Goal: Information Seeking & Learning: Learn about a topic

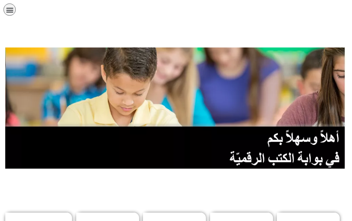
drag, startPoint x: 18, startPoint y: 1, endPoint x: 303, endPoint y: 34, distance: 286.7
click at [303, 34] on div at bounding box center [175, 34] width 345 height 17
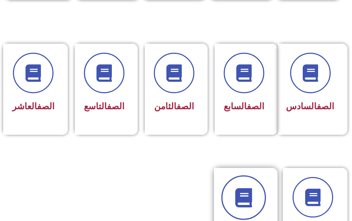
scroll to position [384, 0]
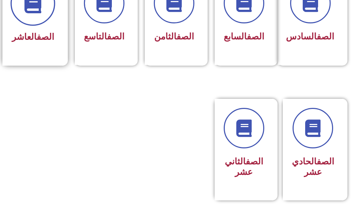
click at [37, 15] on span at bounding box center [32, 3] width 45 height 45
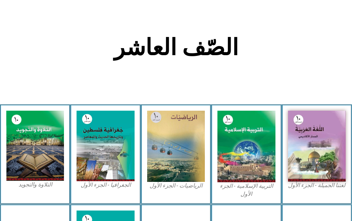
scroll to position [210, 0]
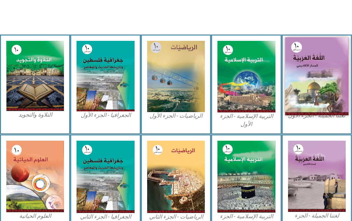
click at [344, 105] on img at bounding box center [317, 76] width 64 height 78
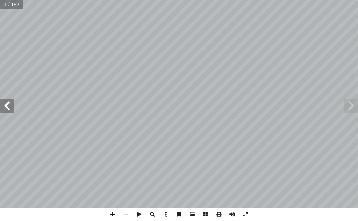
click at [8, 107] on span at bounding box center [7, 106] width 14 height 14
click at [7, 102] on span at bounding box center [7, 106] width 14 height 14
click at [112, 210] on span at bounding box center [112, 214] width 13 height 13
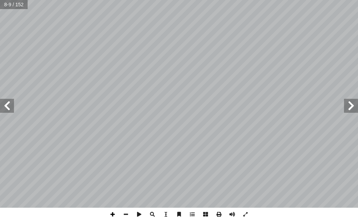
click at [110, 216] on span at bounding box center [112, 214] width 13 height 13
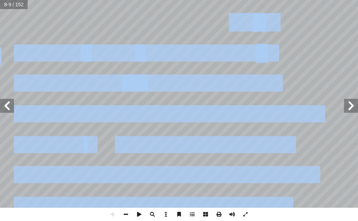
click at [349, 102] on div "4 ِ لوب ُ الق ُ تاح ْ ف ِ م ُ ة َ م ِ ل َ الك ُ حدة َ الو ولى أ ال� 5 سلام. إ و…" at bounding box center [179, 104] width 358 height 208
